Goal: Task Accomplishment & Management: Use online tool/utility

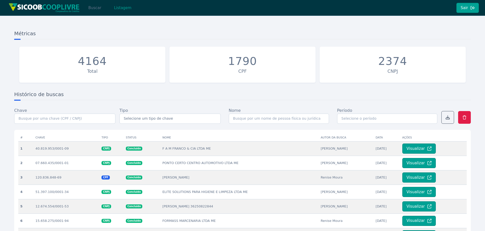
click at [96, 8] on button "Buscar" at bounding box center [95, 8] width 22 height 10
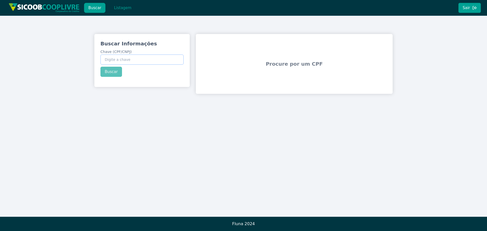
click at [122, 59] on input "Chave (CPF/CNPJ)" at bounding box center [141, 60] width 83 height 10
paste input "17.747.329/0001-13"
type input "17.747.329/0001-13"
click at [114, 72] on button "Buscar" at bounding box center [111, 72] width 22 height 10
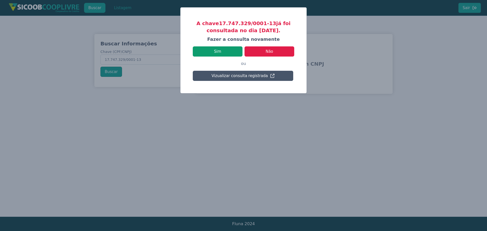
click at [220, 50] on button "Sim" at bounding box center [218, 51] width 50 height 10
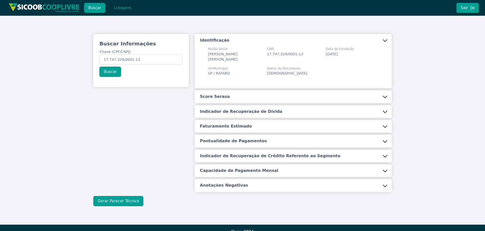
click at [240, 99] on button "Score Serasa" at bounding box center [293, 96] width 197 height 13
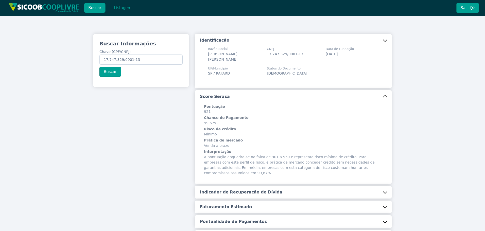
click at [241, 186] on button "Indicador de Recuperação de Dívida" at bounding box center [293, 192] width 197 height 13
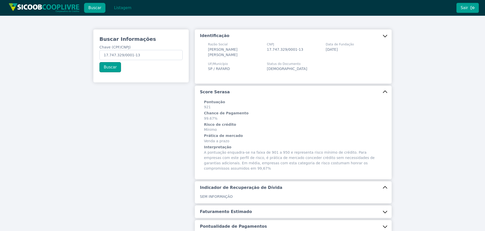
scroll to position [93, 0]
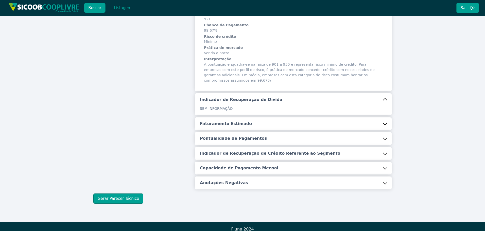
click at [234, 121] on h5 "Faturamento Estimado" at bounding box center [226, 124] width 52 height 6
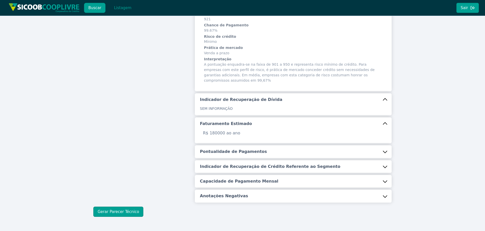
click at [236, 145] on button "Pontualidade de Pagamentos" at bounding box center [293, 151] width 197 height 13
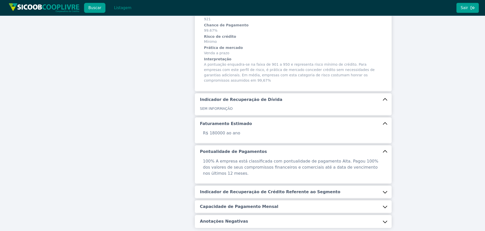
click at [235, 186] on button "Indicador de Recuperação de Crédito Referente ao Segmento" at bounding box center [293, 192] width 197 height 13
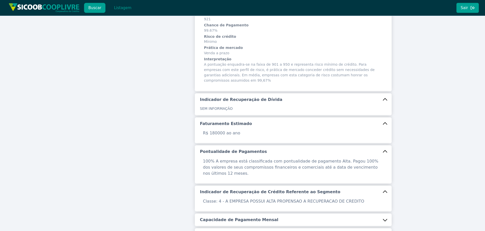
click at [235, 217] on h5 "Capacidade de Pagamento Mensal" at bounding box center [239, 220] width 78 height 6
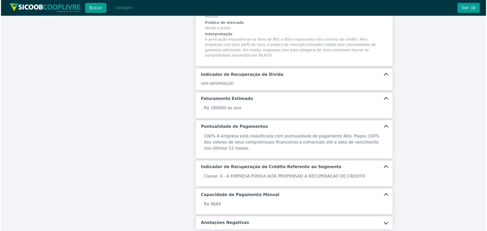
scroll to position [151, 0]
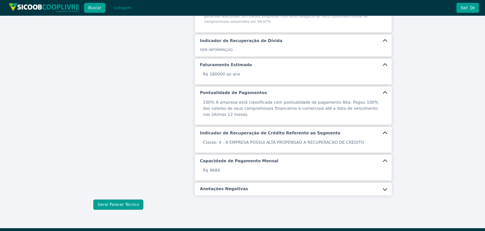
click at [218, 186] on h5 "Anotações Negativas" at bounding box center [224, 189] width 48 height 6
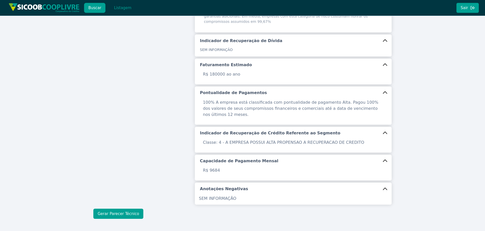
click at [126, 209] on button "Gerar Parecer Técnico" at bounding box center [118, 214] width 50 height 10
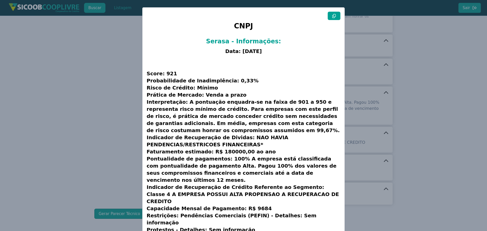
click at [334, 15] on icon at bounding box center [334, 16] width 4 height 4
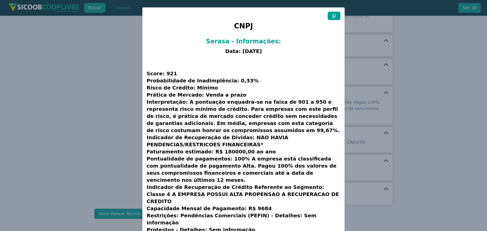
click at [334, 15] on icon at bounding box center [334, 16] width 4 height 4
click at [93, 101] on modal-container "CNPJ Serasa - Informações: Data: [DATE] Score: 921 Probabilidade de Inadimplênc…" at bounding box center [243, 115] width 487 height 231
